Goal: Use online tool/utility: Utilize a website feature to perform a specific function

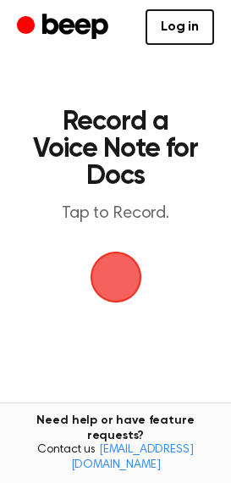
click at [109, 253] on span "button" at bounding box center [115, 276] width 47 height 47
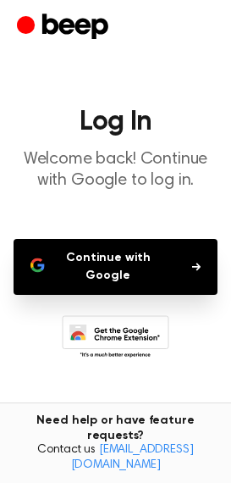
click at [143, 259] on button "Continue with Google" at bounding box center [116, 267] width 204 height 56
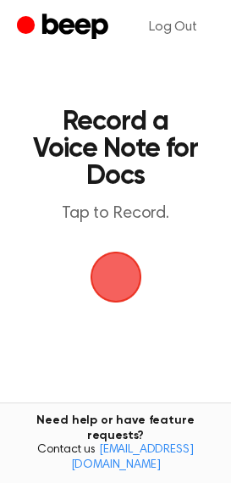
click at [134, 256] on span "button" at bounding box center [116, 277] width 52 height 52
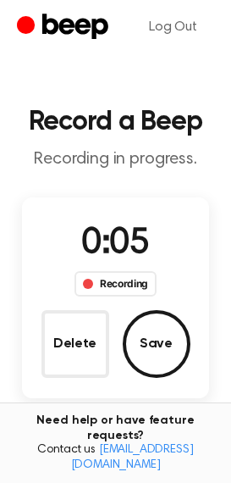
click at [110, 195] on main "Record a Beep Recording in progress. 0:05 Recording Delete Save Tired of copyin…" at bounding box center [115, 319] width 231 height 638
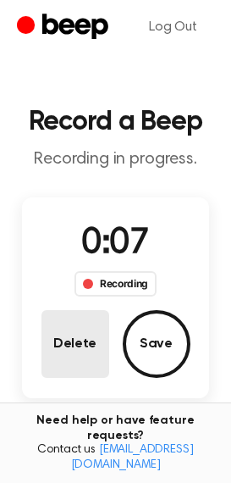
click at [78, 341] on button "Delete" at bounding box center [75, 344] width 68 height 68
